Goal: Information Seeking & Learning: Learn about a topic

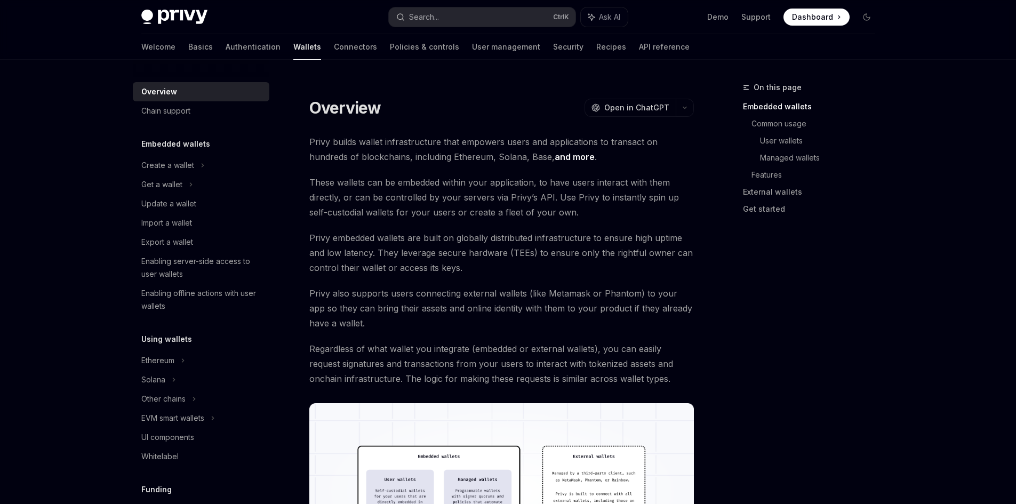
scroll to position [107, 0]
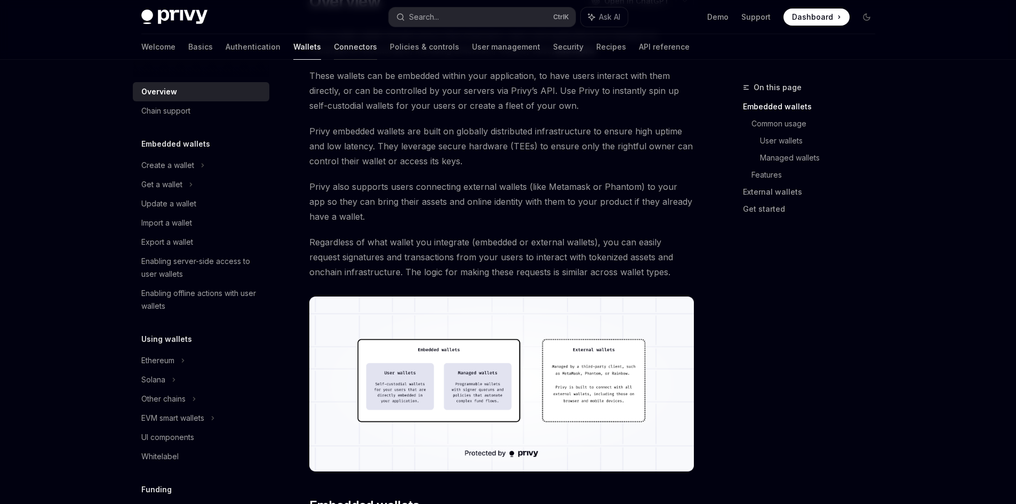
click at [334, 39] on link "Connectors" at bounding box center [355, 47] width 43 height 26
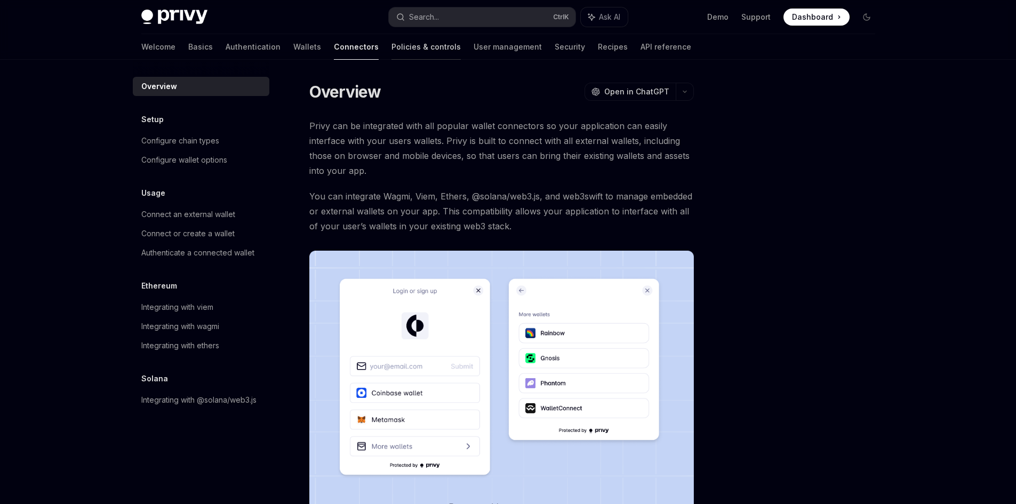
click at [394, 46] on link "Policies & controls" at bounding box center [426, 47] width 69 height 26
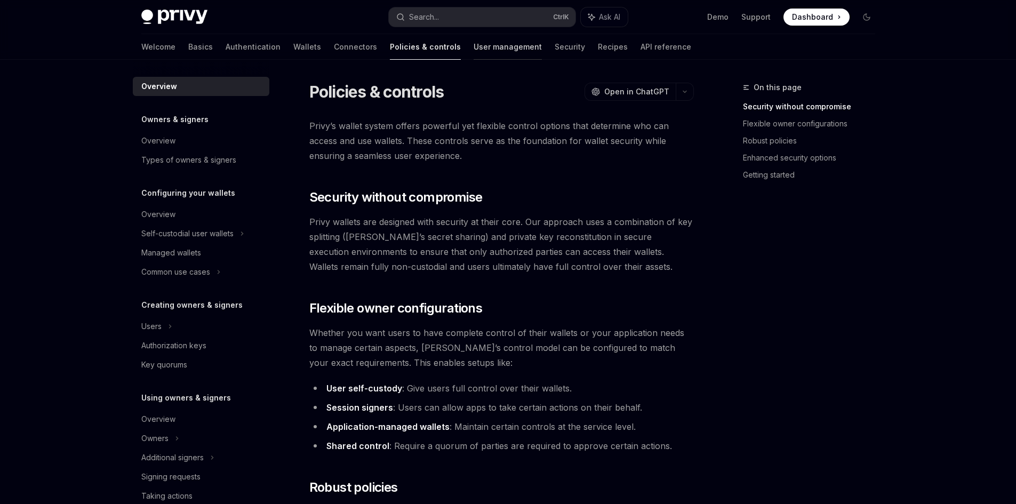
click at [474, 44] on link "User management" at bounding box center [508, 47] width 68 height 26
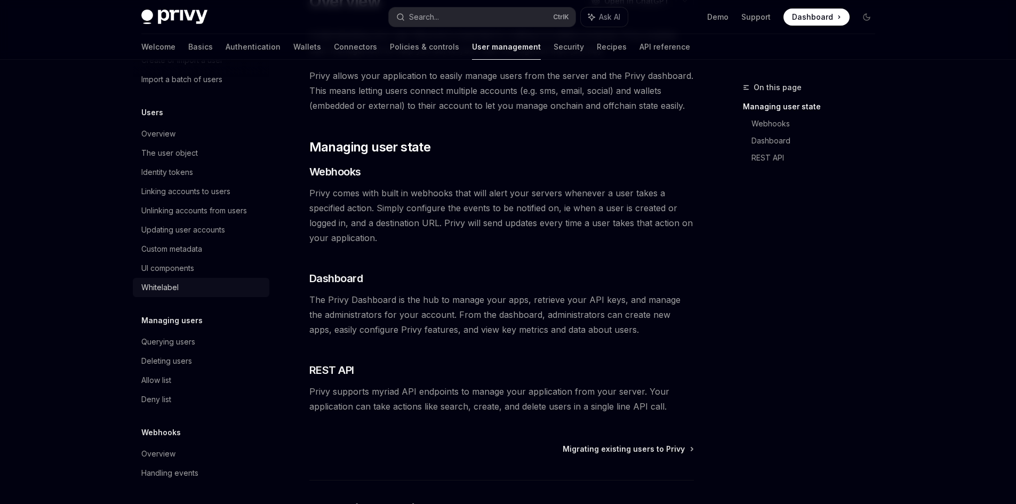
scroll to position [107, 0]
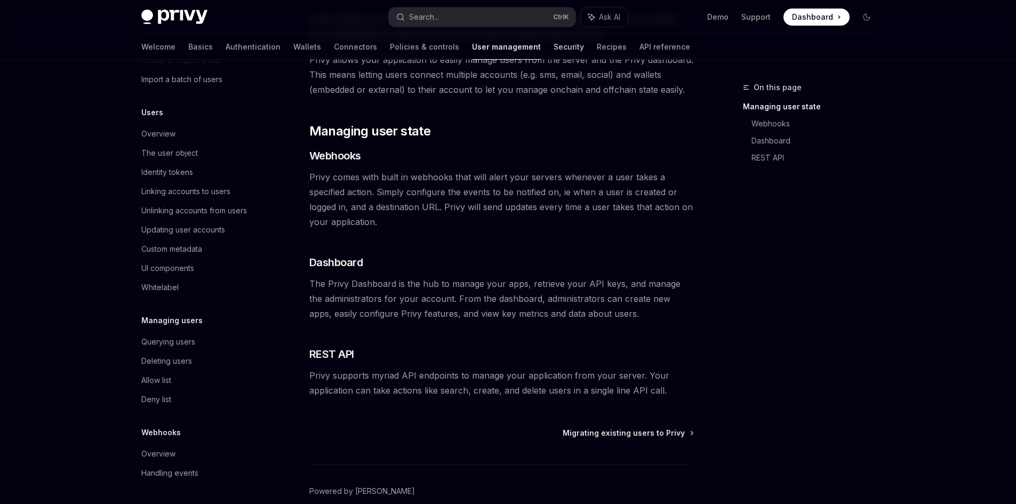
click at [554, 50] on link "Security" at bounding box center [569, 47] width 30 height 26
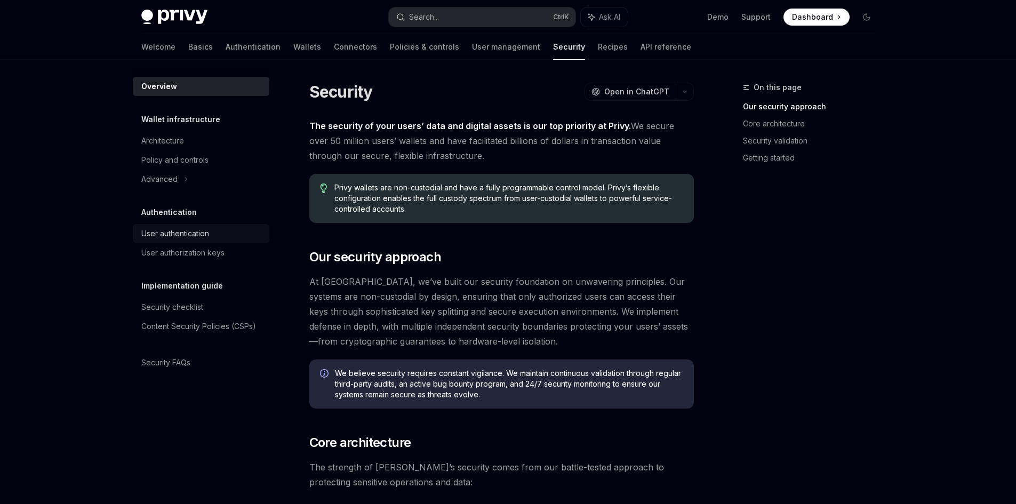
click at [187, 241] on link "User authentication" at bounding box center [201, 233] width 137 height 19
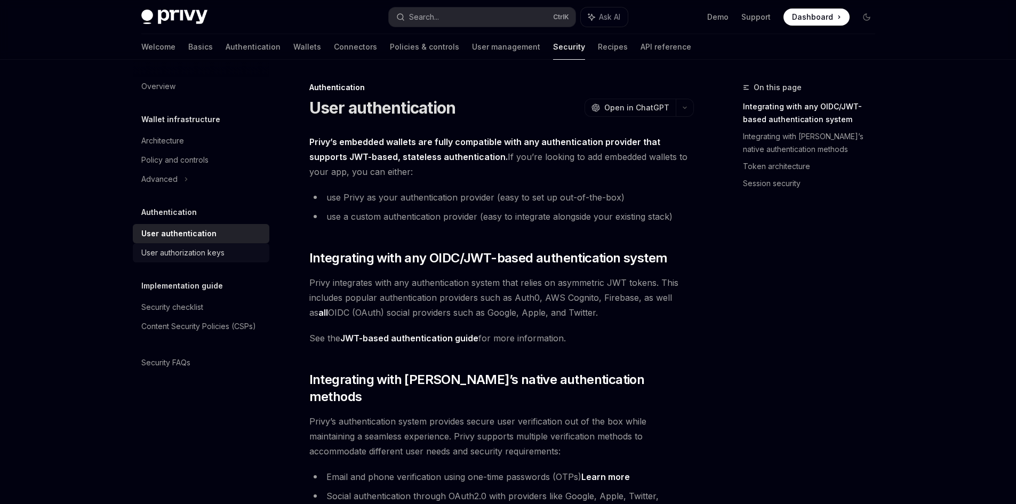
click at [187, 253] on div "User authorization keys" at bounding box center [182, 252] width 83 height 13
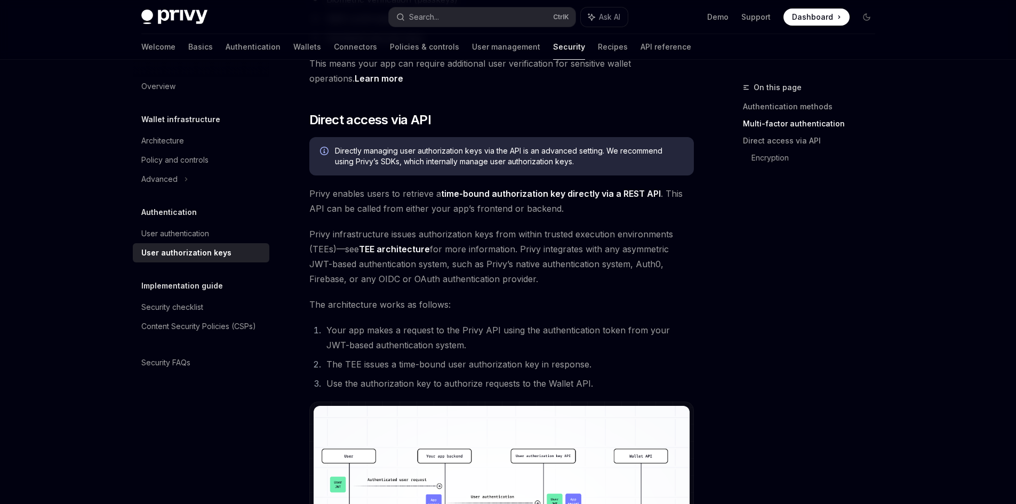
scroll to position [480, 0]
click at [641, 49] on link "API reference" at bounding box center [666, 47] width 51 height 26
type textarea "*"
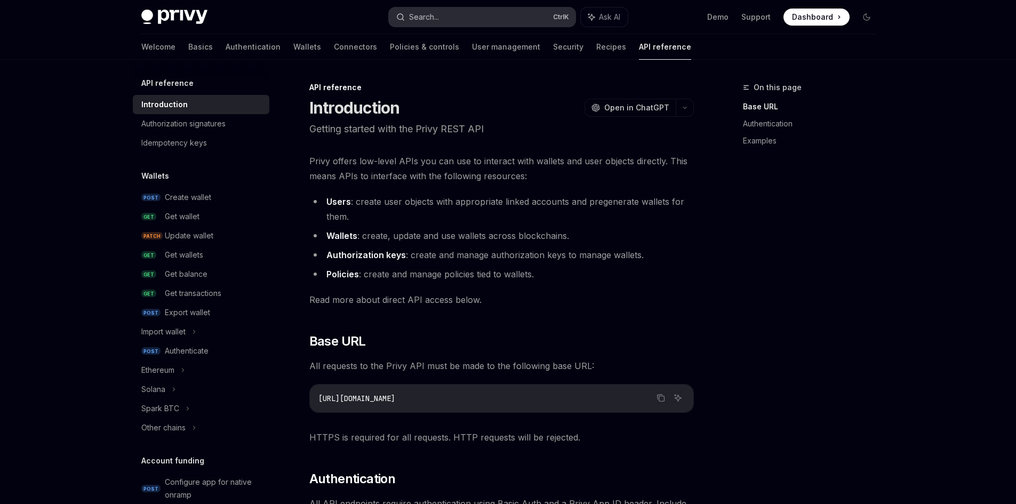
click at [470, 18] on button "Search... Ctrl K" at bounding box center [482, 16] width 187 height 19
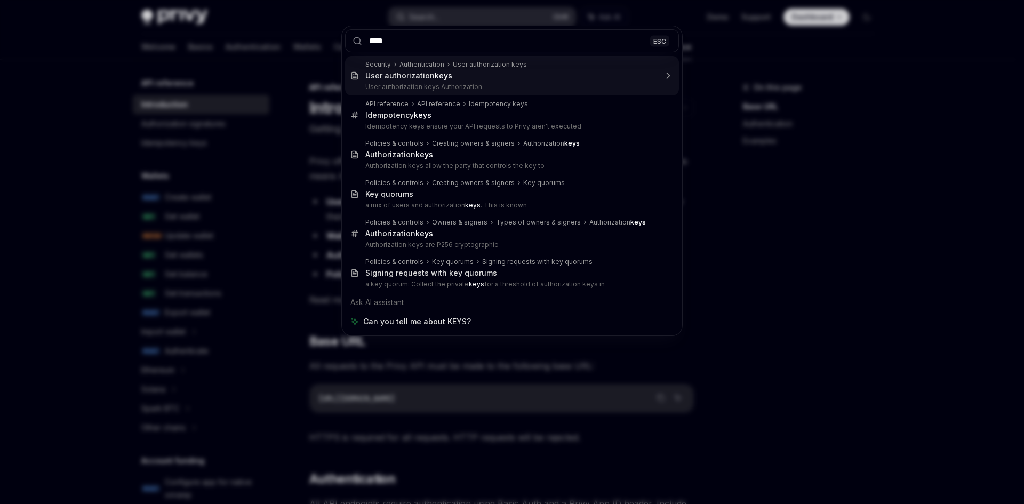
type input "****"
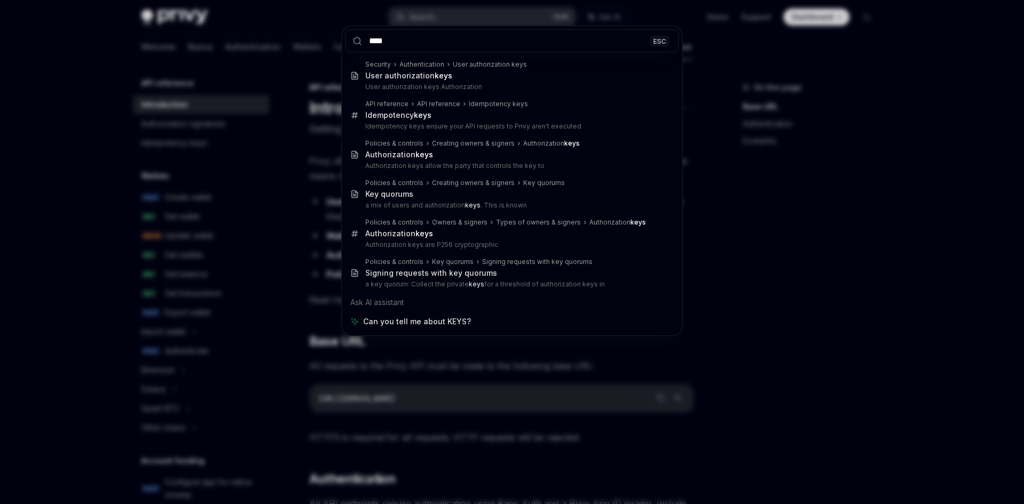
click at [470, 18] on div "**** ESC Security Authentication User authorization keys User authorization key…" at bounding box center [512, 252] width 1024 height 504
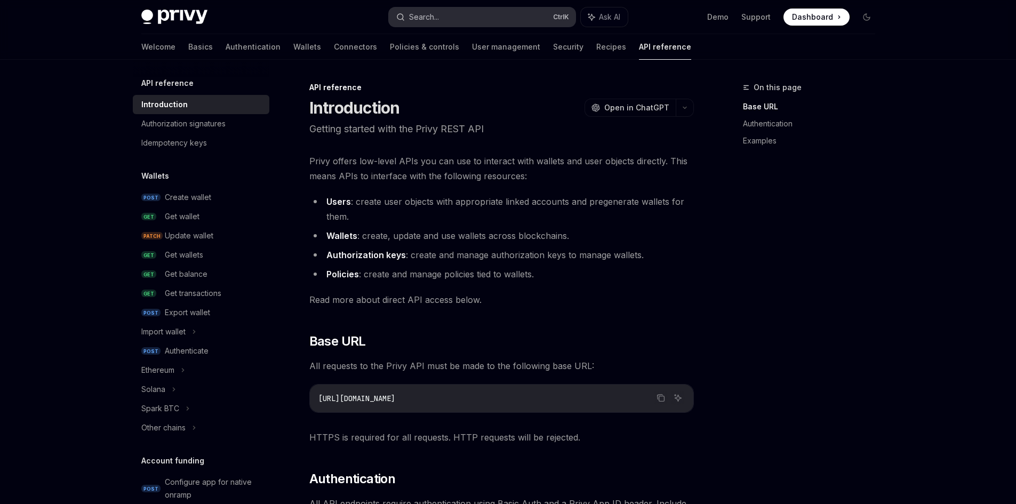
click at [470, 18] on div at bounding box center [508, 252] width 1016 height 504
click at [481, 14] on button "Search... Ctrl K" at bounding box center [482, 16] width 187 height 19
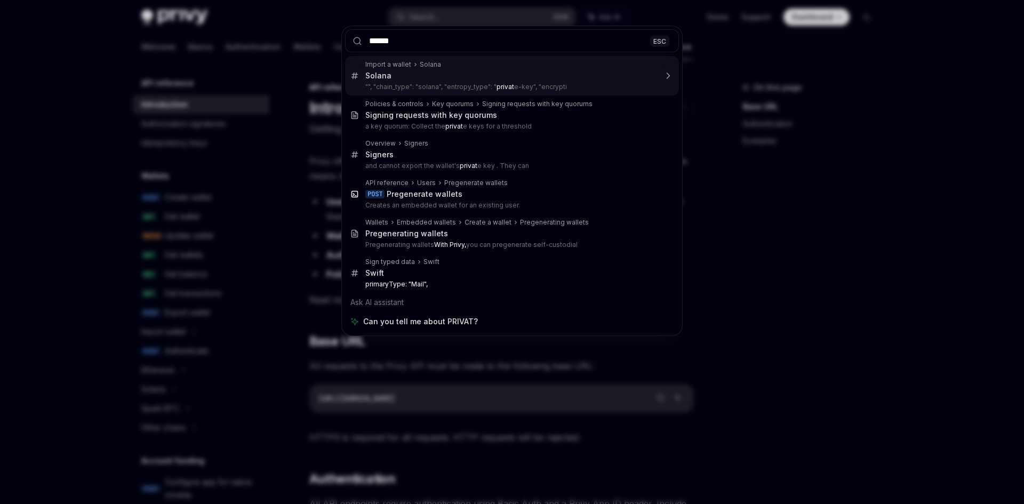
type input "*******"
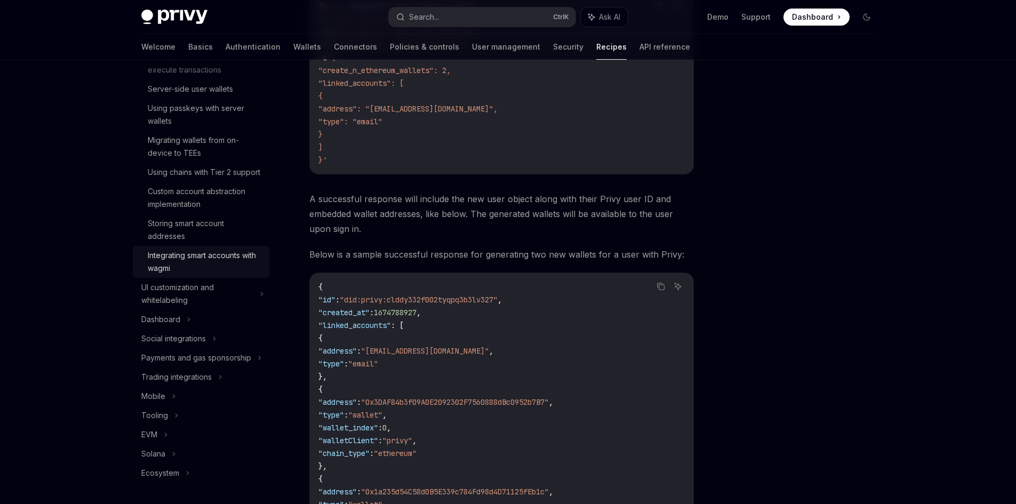
scroll to position [3181, 0]
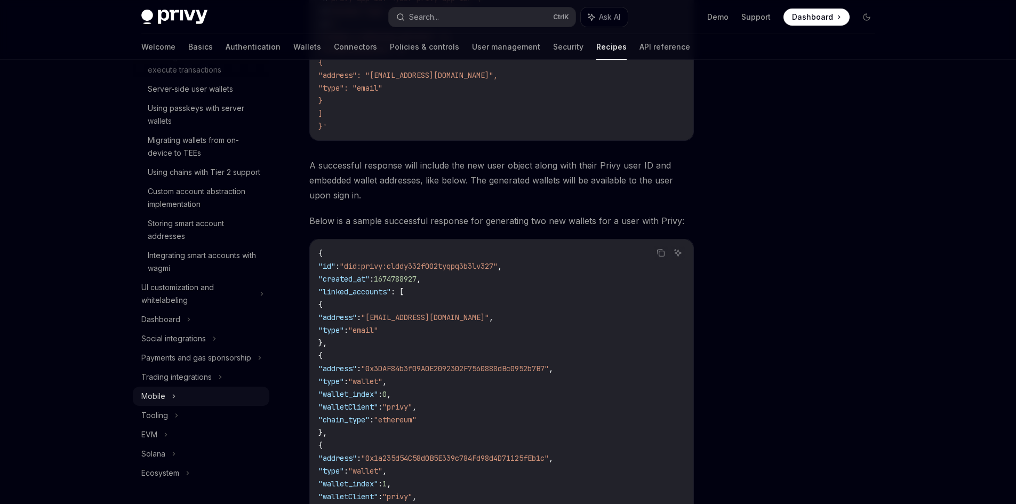
click at [172, 401] on icon at bounding box center [174, 396] width 4 height 13
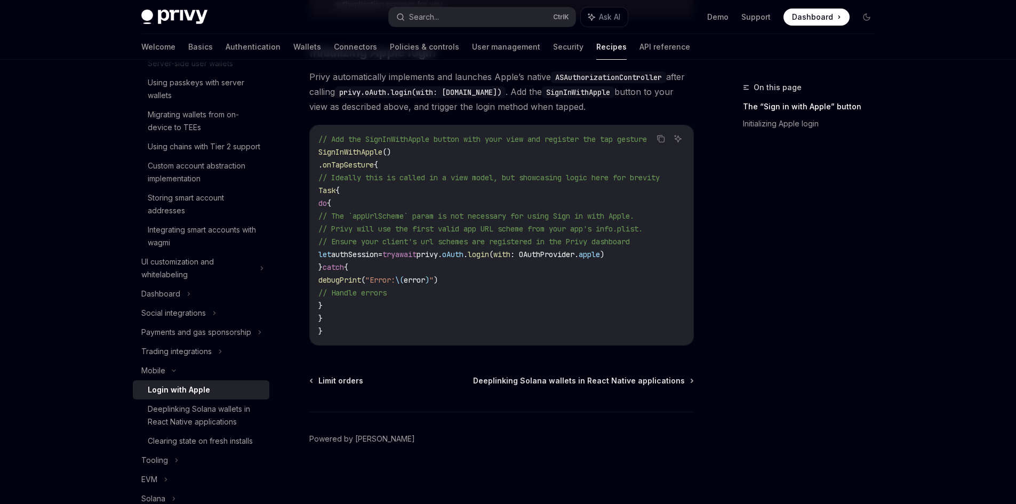
scroll to position [561, 0]
click at [210, 428] on div "Deeplinking Solana wallets in React Native applications" at bounding box center [205, 416] width 115 height 26
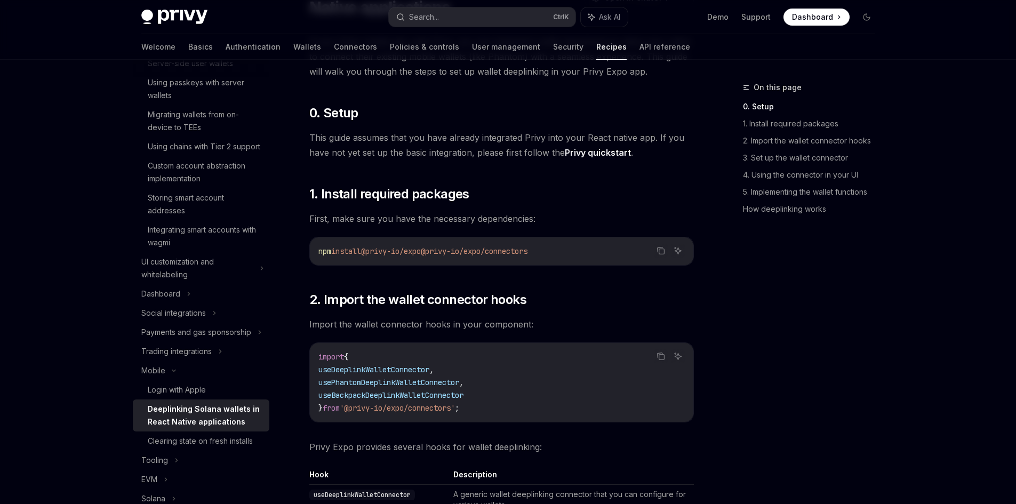
scroll to position [160, 0]
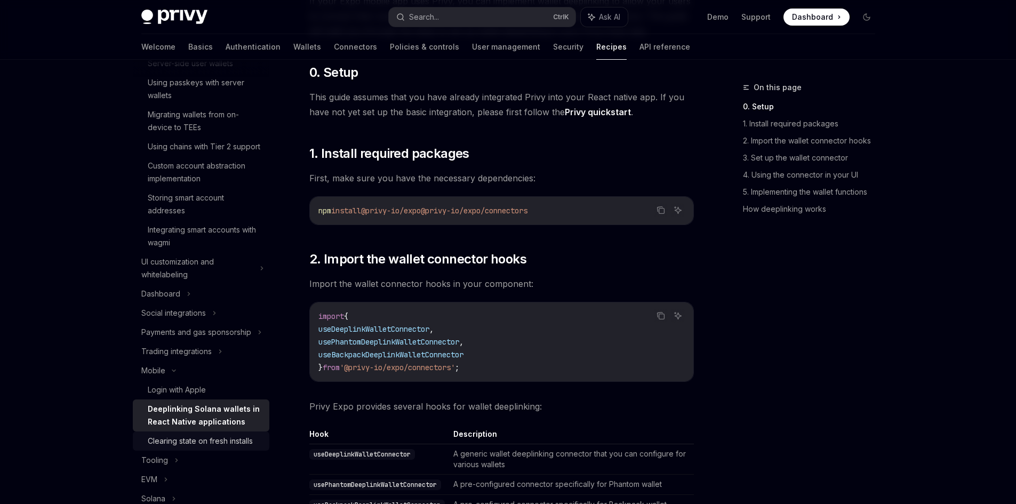
click at [213, 451] on link "Clearing state on fresh installs" at bounding box center [201, 441] width 137 height 19
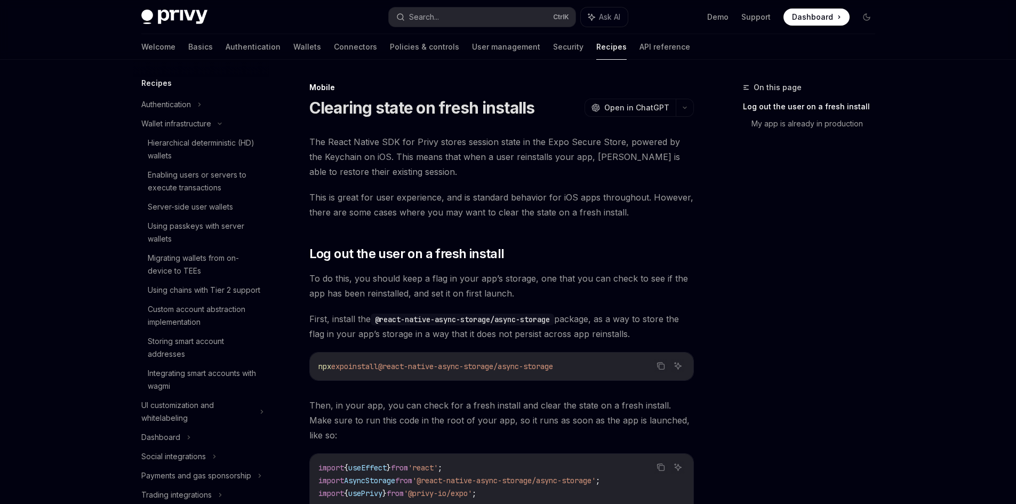
scroll to position [20, 0]
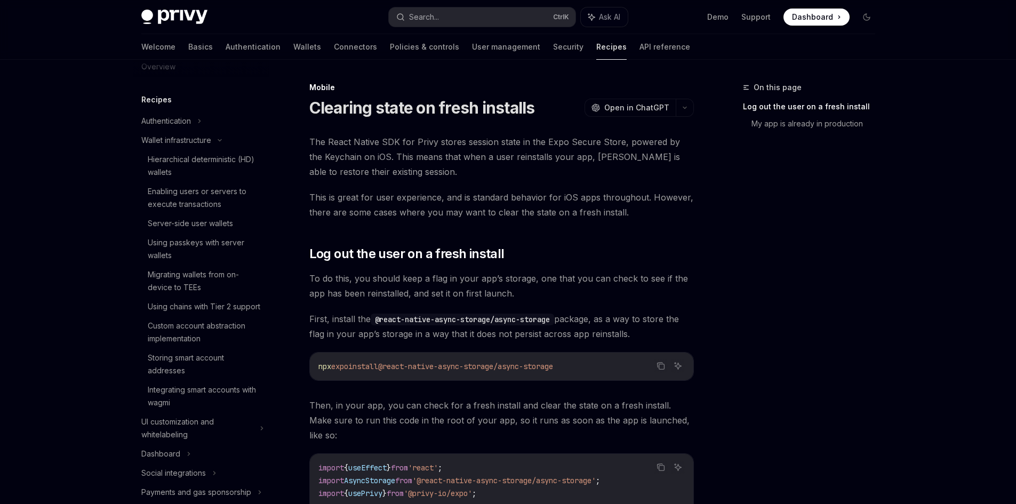
click at [596, 51] on link "Recipes" at bounding box center [611, 47] width 30 height 26
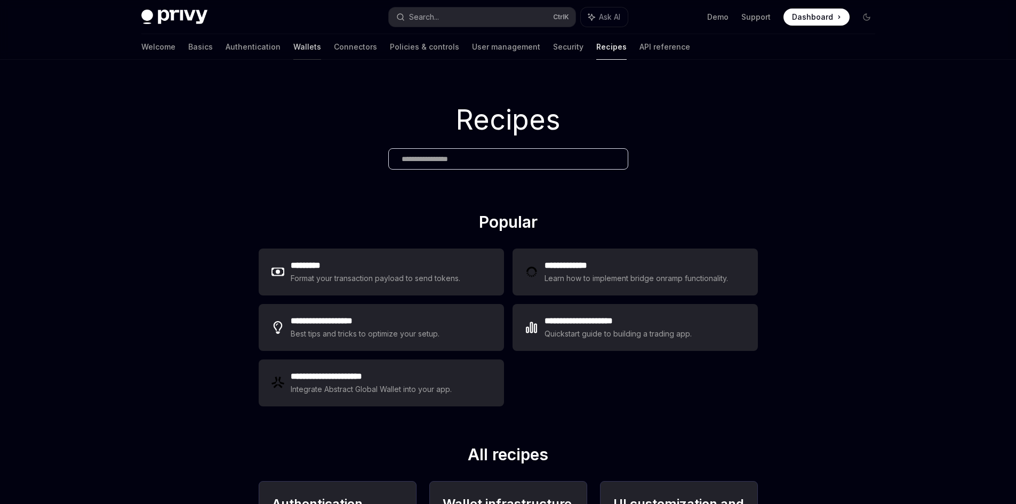
click at [293, 41] on link "Wallets" at bounding box center [307, 47] width 28 height 26
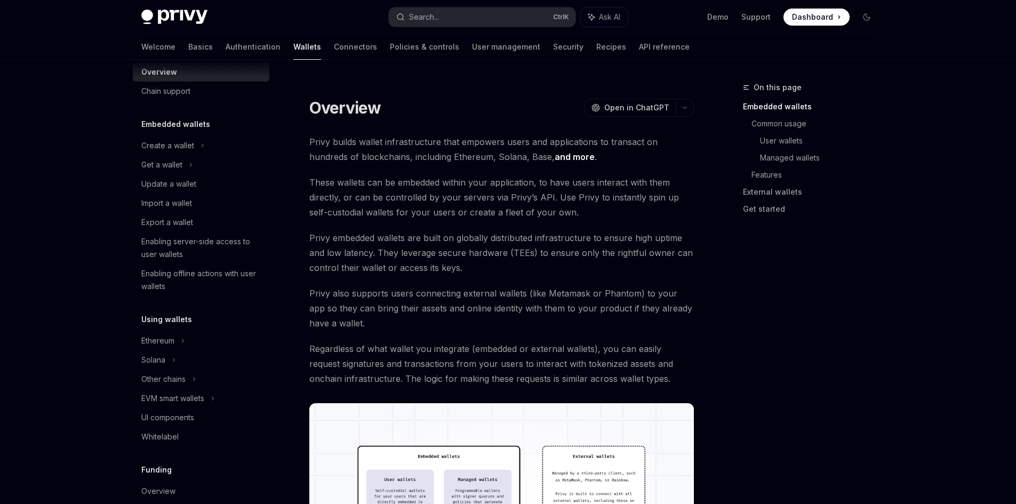
click at [334, 49] on link "Connectors" at bounding box center [355, 47] width 43 height 26
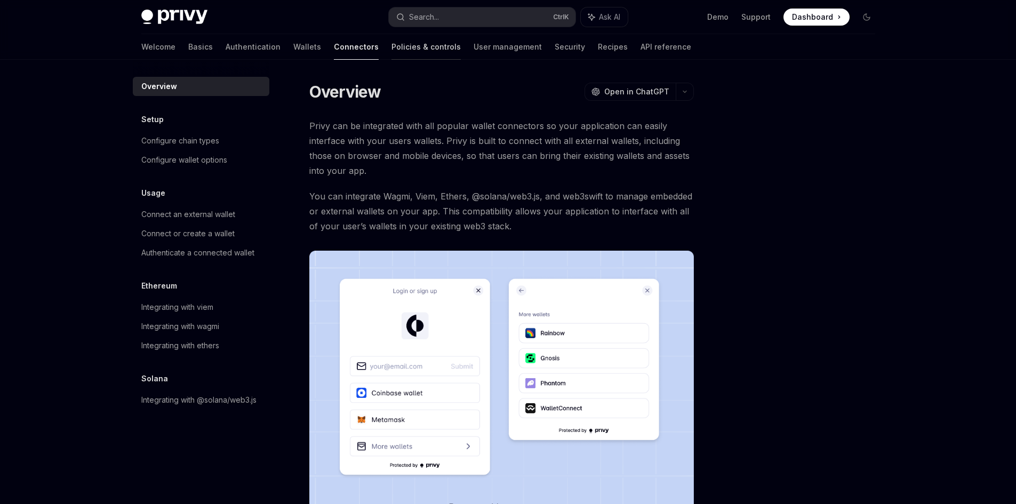
click at [392, 46] on link "Policies & controls" at bounding box center [426, 47] width 69 height 26
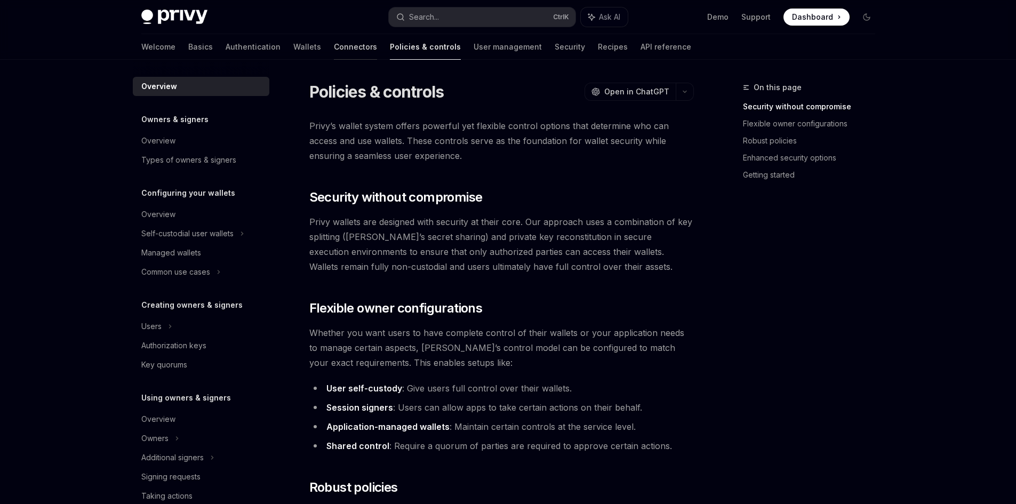
click at [334, 43] on link "Connectors" at bounding box center [355, 47] width 43 height 26
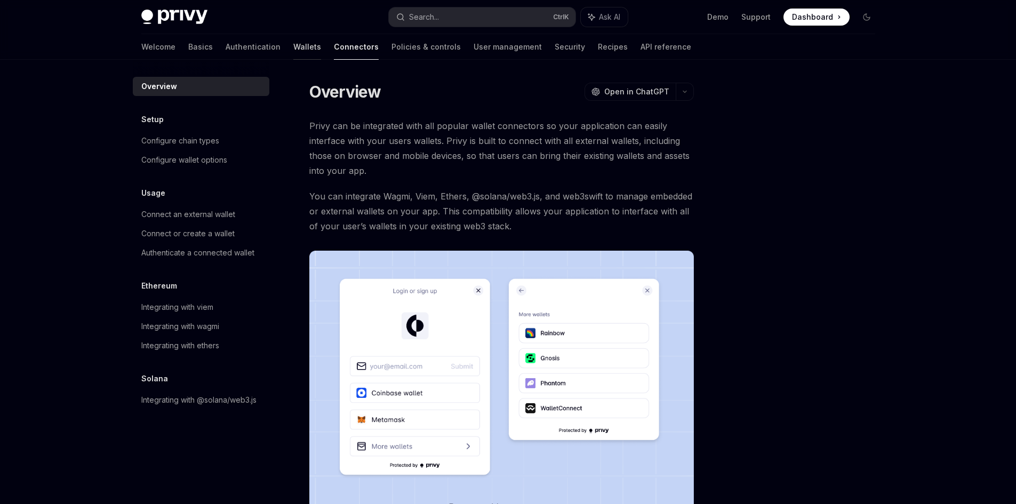
click at [293, 59] on div at bounding box center [307, 59] width 28 height 1
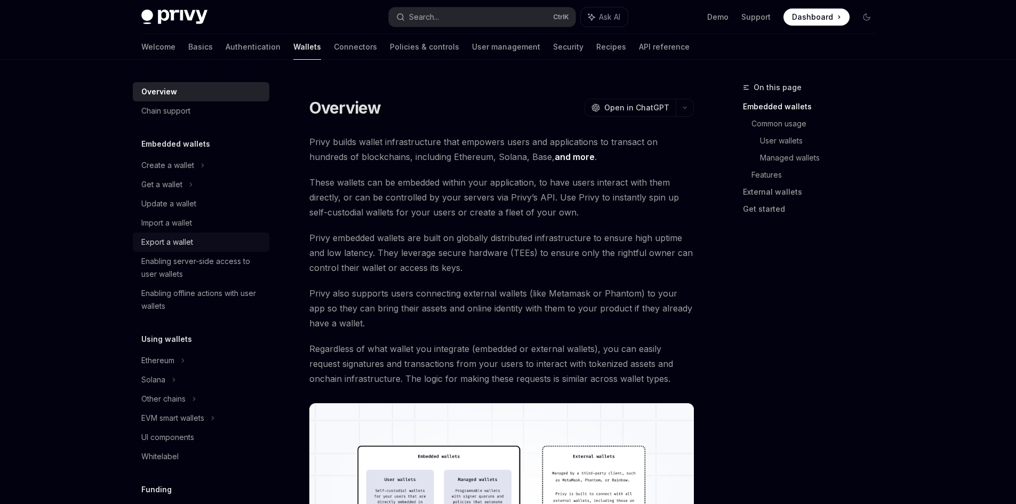
click at [183, 239] on div "Export a wallet" at bounding box center [167, 242] width 52 height 13
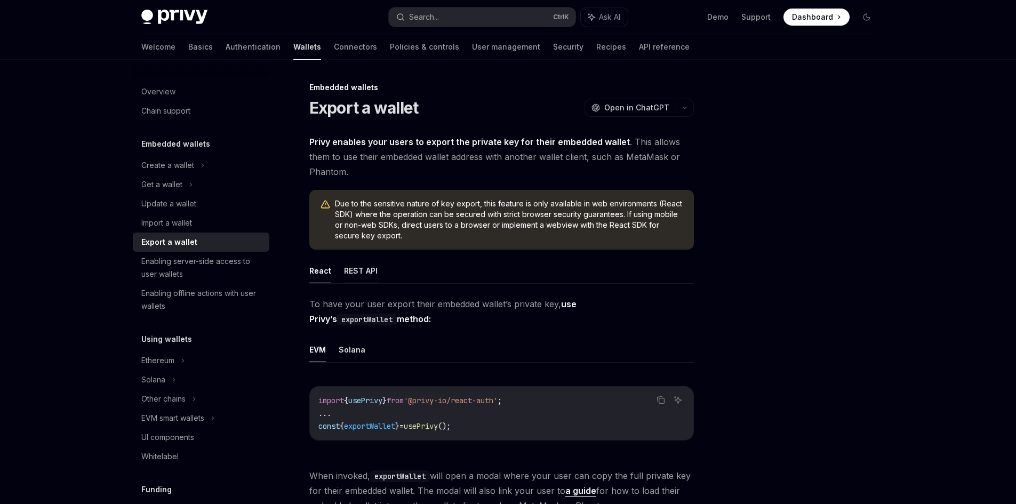
click at [361, 280] on button "REST API" at bounding box center [361, 270] width 34 height 25
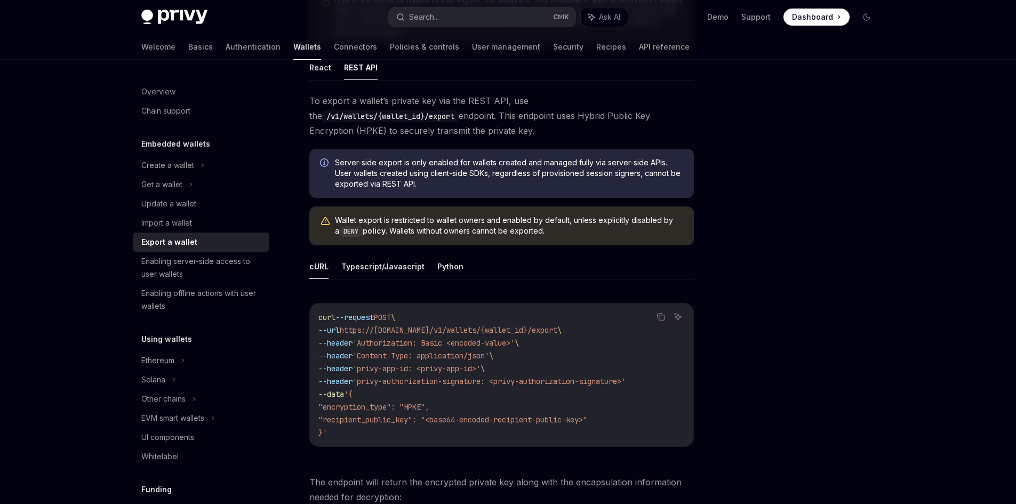
scroll to position [267, 0]
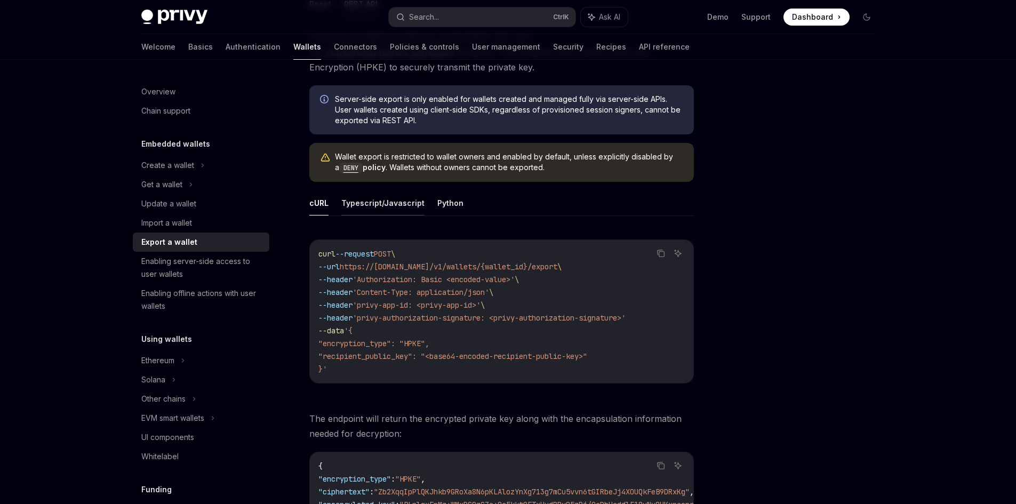
click at [375, 213] on button "Typescript/Javascript" at bounding box center [382, 202] width 83 height 25
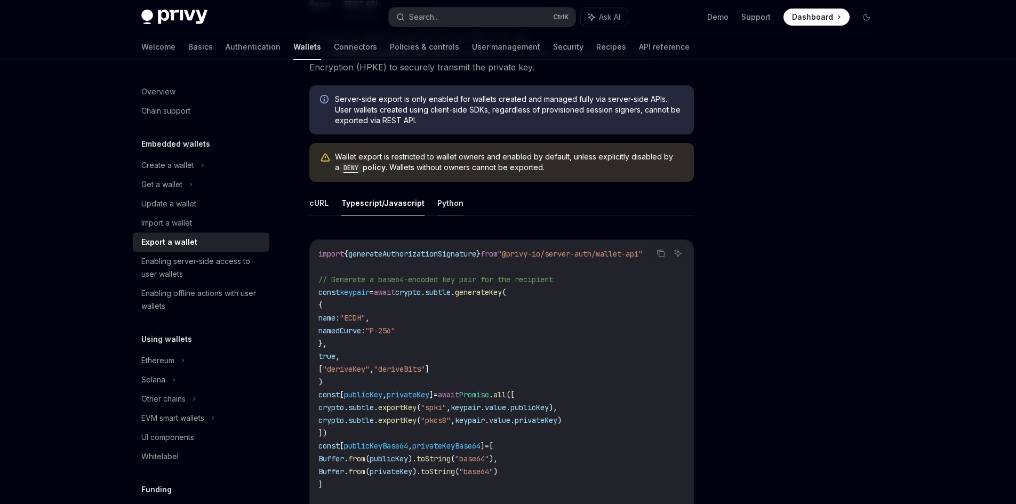
click at [446, 202] on button "Python" at bounding box center [450, 202] width 26 height 25
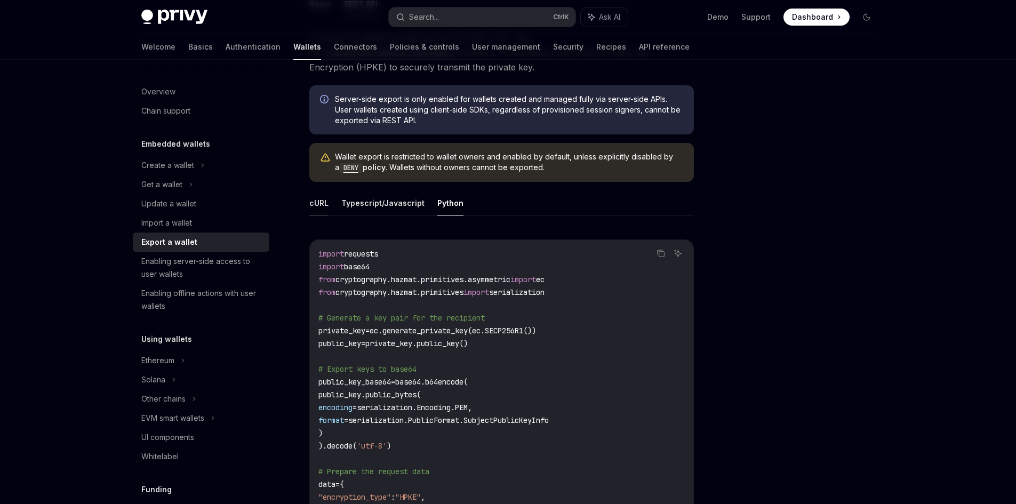
click at [323, 198] on button "cURL" at bounding box center [318, 202] width 19 height 25
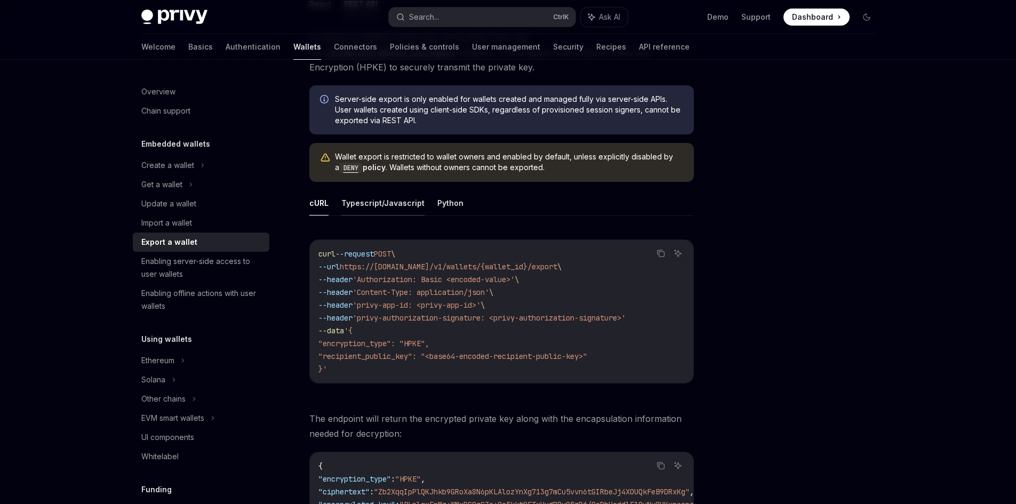
click at [391, 208] on button "Typescript/Javascript" at bounding box center [382, 202] width 83 height 25
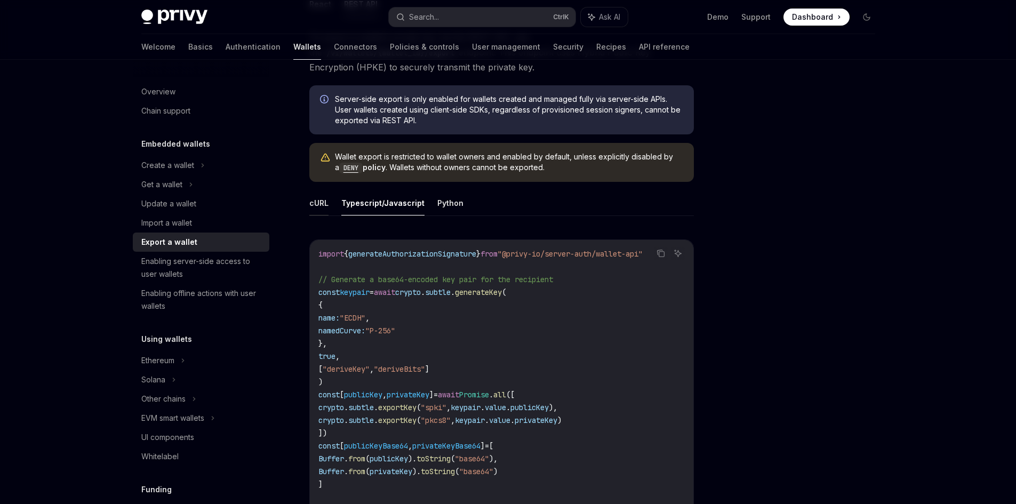
click at [326, 202] on button "cURL" at bounding box center [318, 202] width 19 height 25
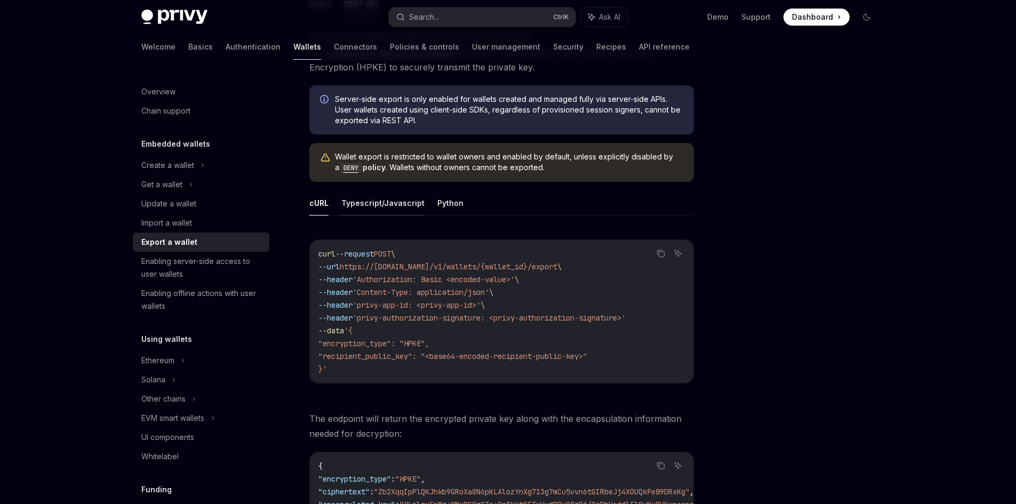
click at [379, 210] on button "Typescript/Javascript" at bounding box center [382, 202] width 83 height 25
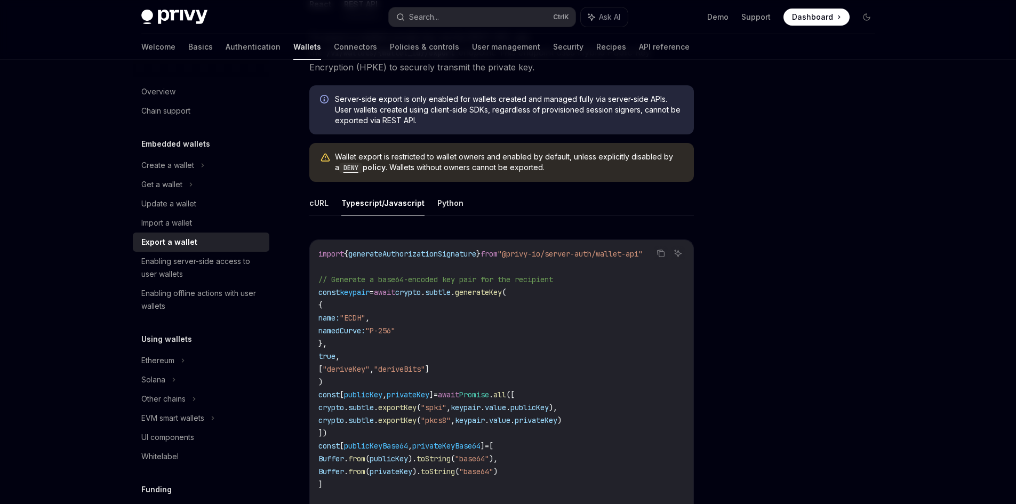
click at [338, 204] on ul "cURL Typescript/Javascript Python" at bounding box center [501, 203] width 385 height 26
click at [327, 211] on button "cURL" at bounding box center [318, 202] width 19 height 25
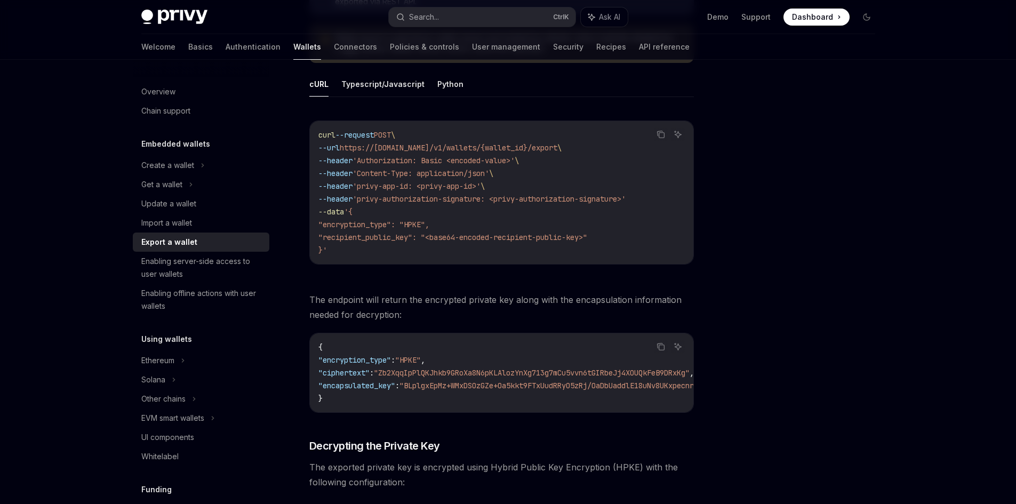
scroll to position [427, 0]
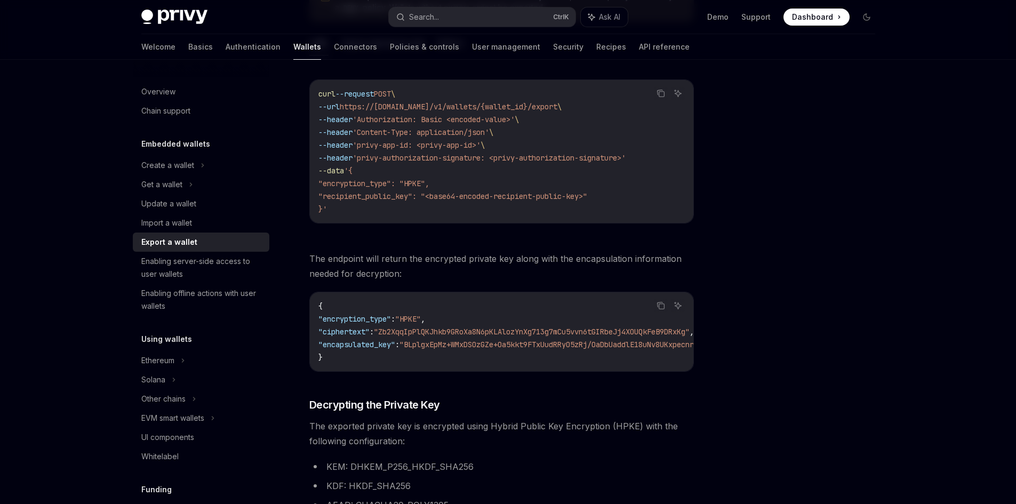
drag, startPoint x: 353, startPoint y: 368, endPoint x: 432, endPoint y: 363, distance: 79.1
click at [432, 363] on div "{ "encryption_type" : "HPKE" , "ciphertext" : "Zb2XqqIpPlQKJhkb9GRoXa8N6pKLAloz…" at bounding box center [502, 331] width 384 height 79
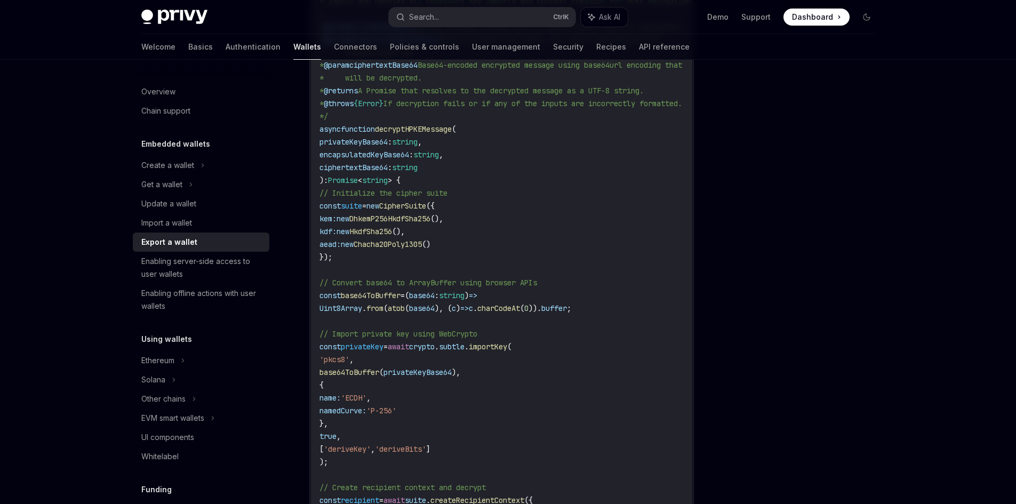
scroll to position [1187, 0]
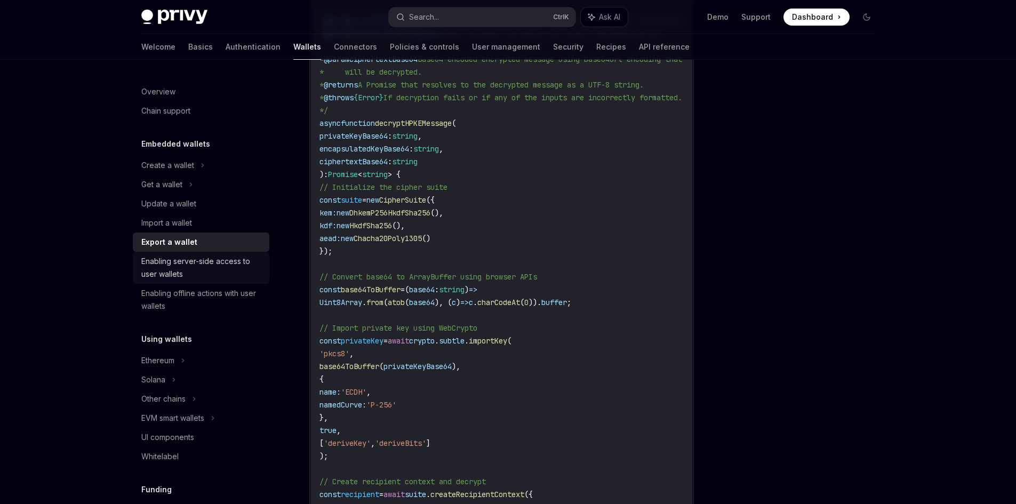
click at [181, 271] on div "Enabling server-side access to user wallets" at bounding box center [202, 268] width 122 height 26
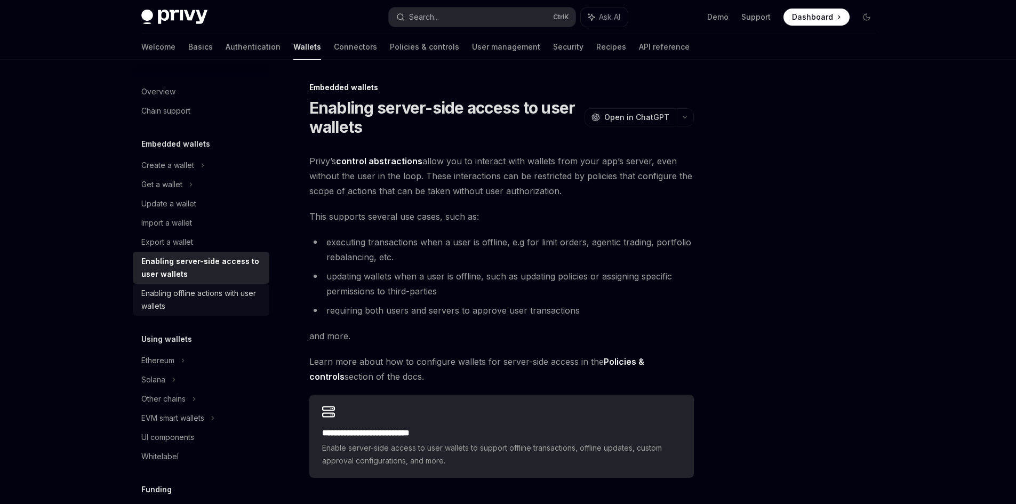
click at [180, 292] on div "Enabling offline actions with user wallets" at bounding box center [202, 300] width 122 height 26
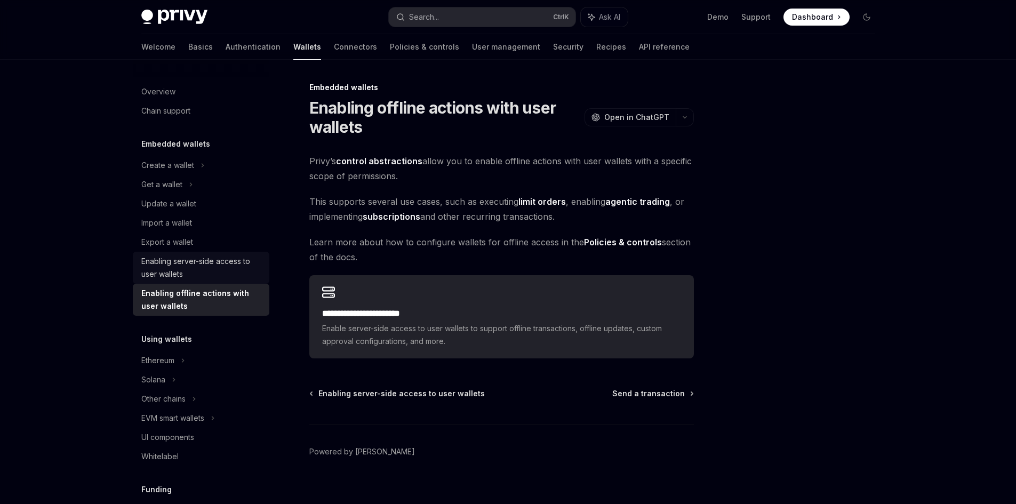
click at [198, 265] on div "Enabling server-side access to user wallets" at bounding box center [202, 268] width 122 height 26
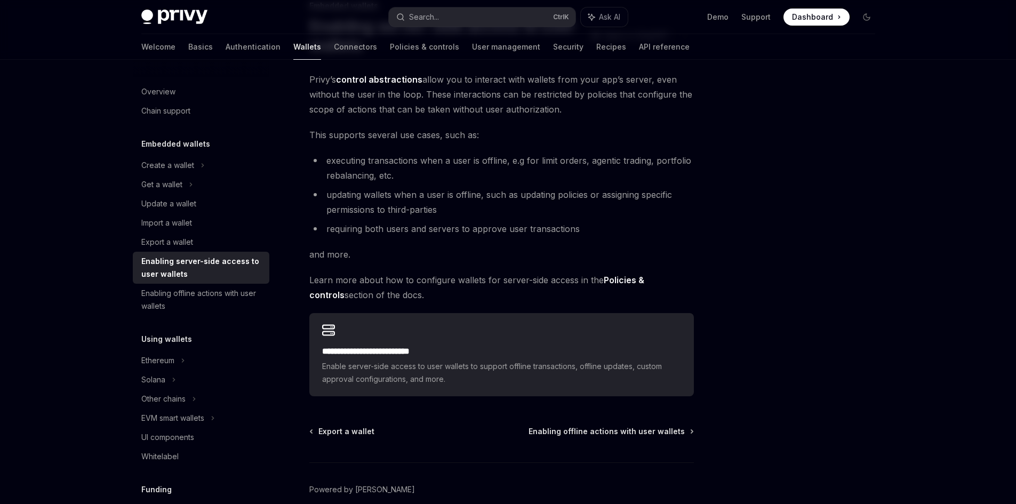
scroll to position [79, 0]
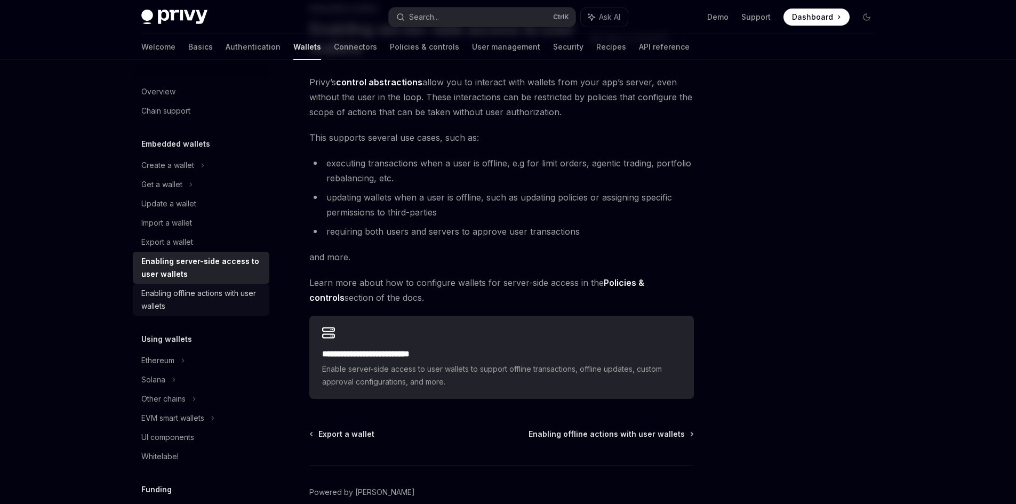
click at [184, 287] on div "Enabling offline actions with user wallets" at bounding box center [202, 300] width 122 height 26
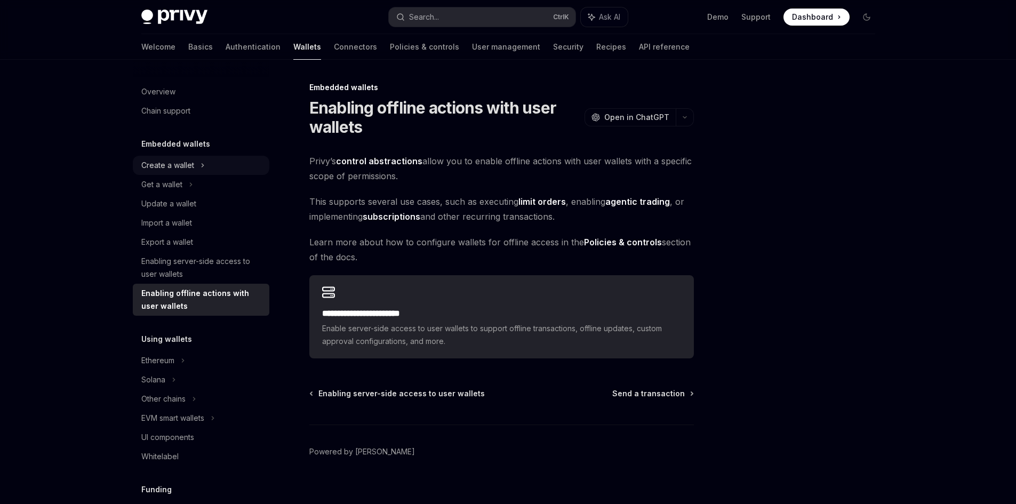
click at [177, 164] on div "Create a wallet" at bounding box center [167, 165] width 53 height 13
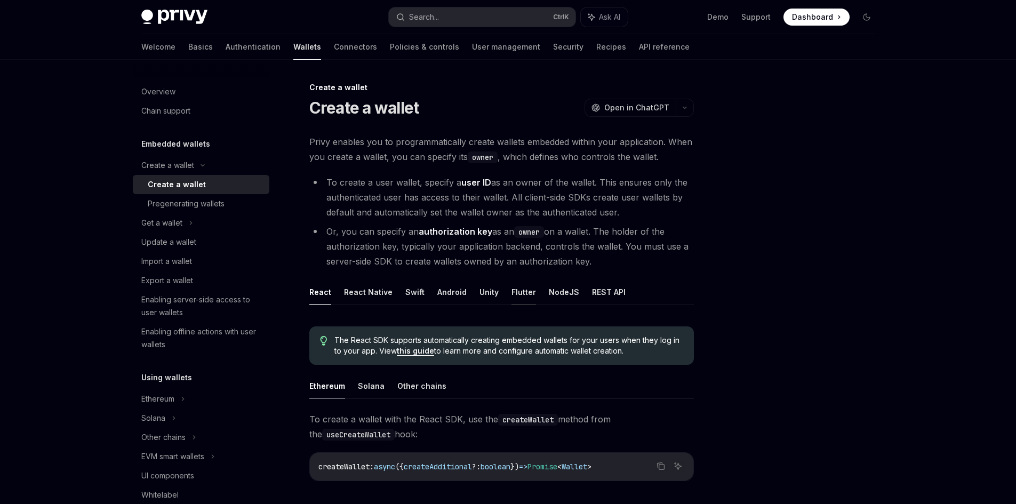
click at [521, 296] on button "Flutter" at bounding box center [524, 292] width 25 height 25
type textarea "*"
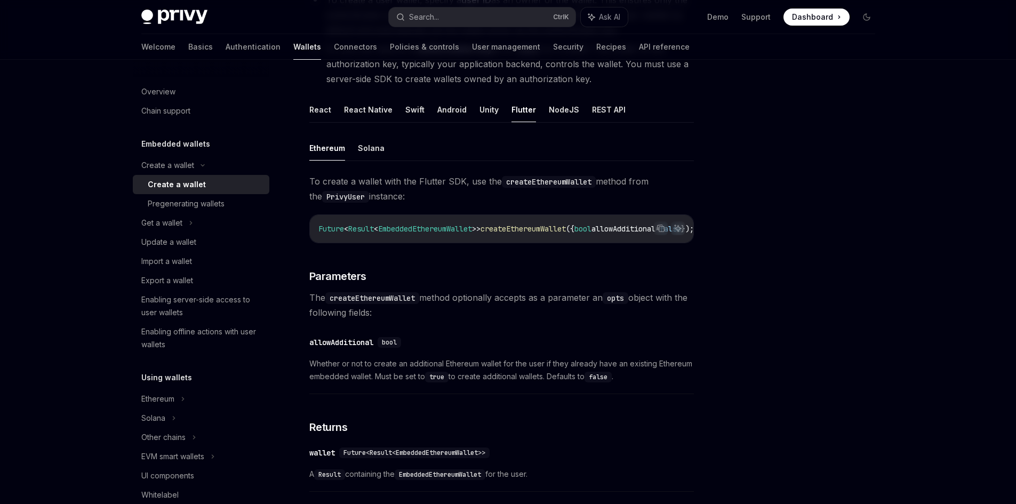
scroll to position [178, 0]
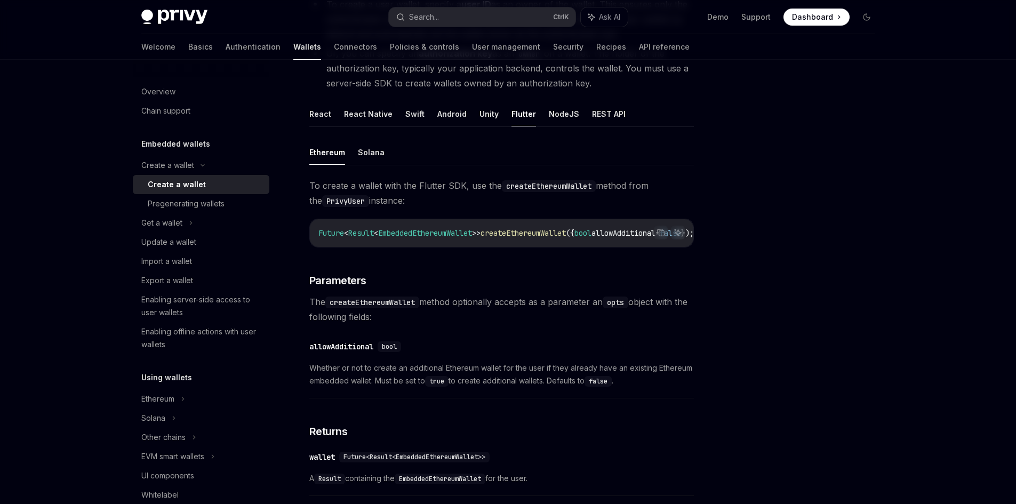
click at [449, 229] on span "EmbeddedEthereumWallet" at bounding box center [425, 233] width 94 height 10
